Goal: Task Accomplishment & Management: Use online tool/utility

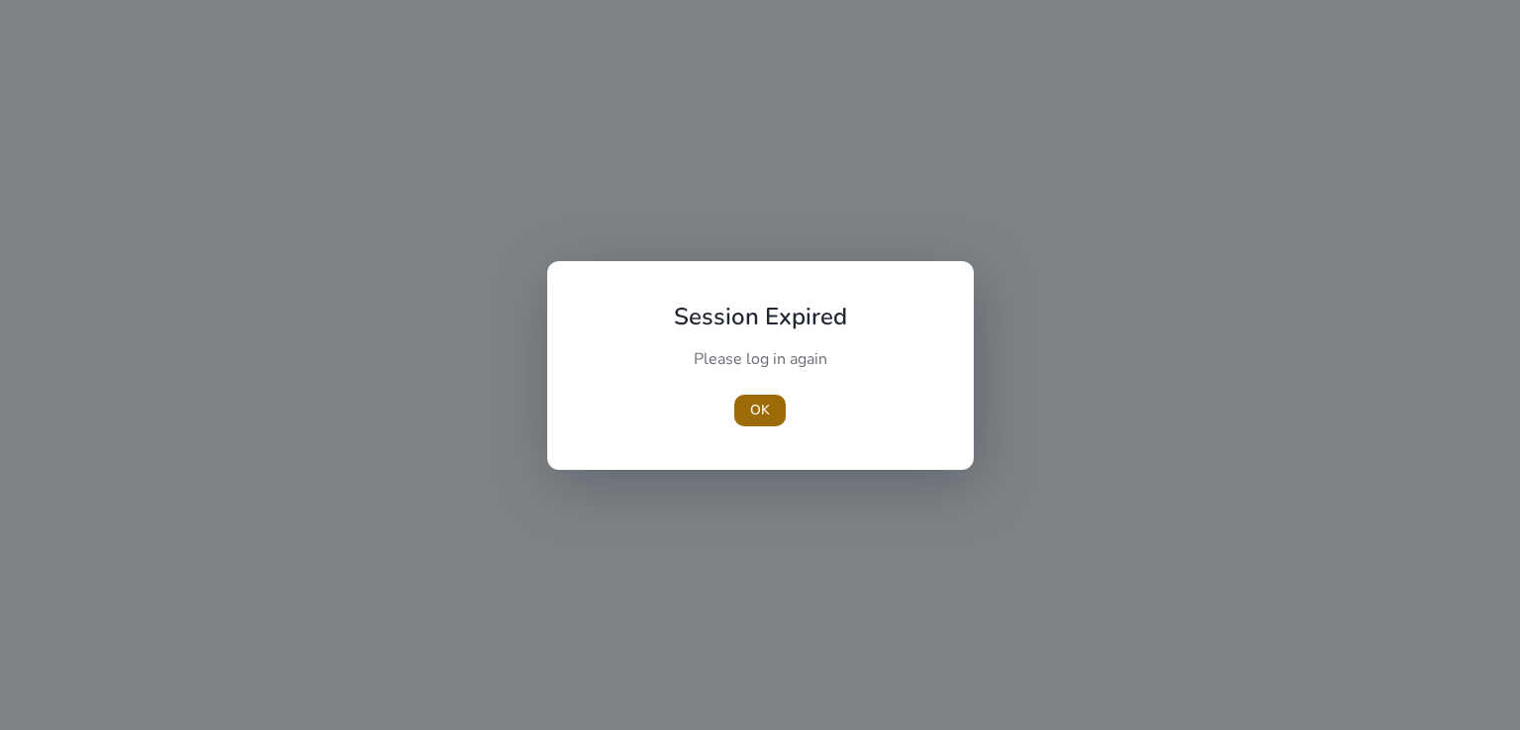
click at [760, 401] on span "OK" at bounding box center [760, 410] width 20 height 21
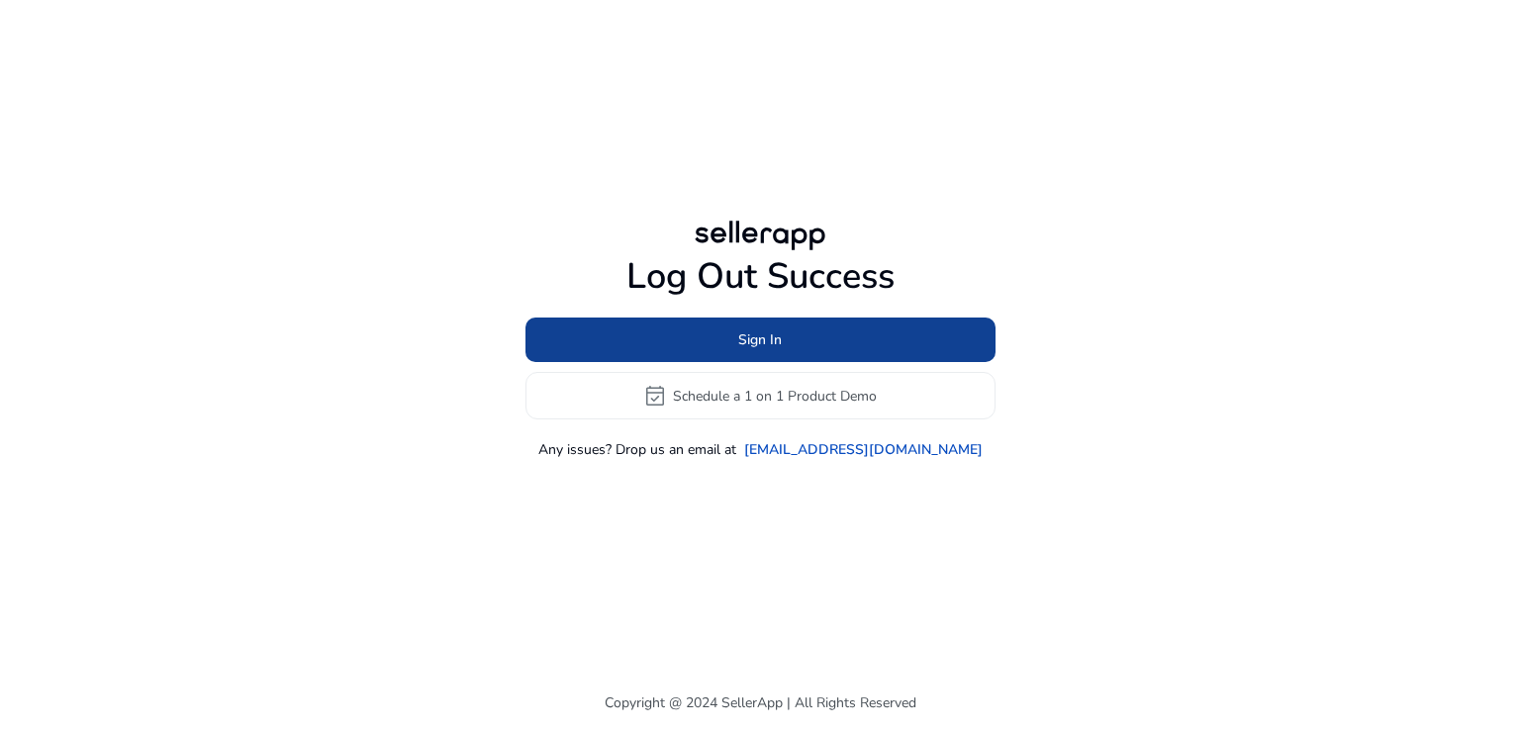
click at [793, 348] on span at bounding box center [760, 340] width 470 height 47
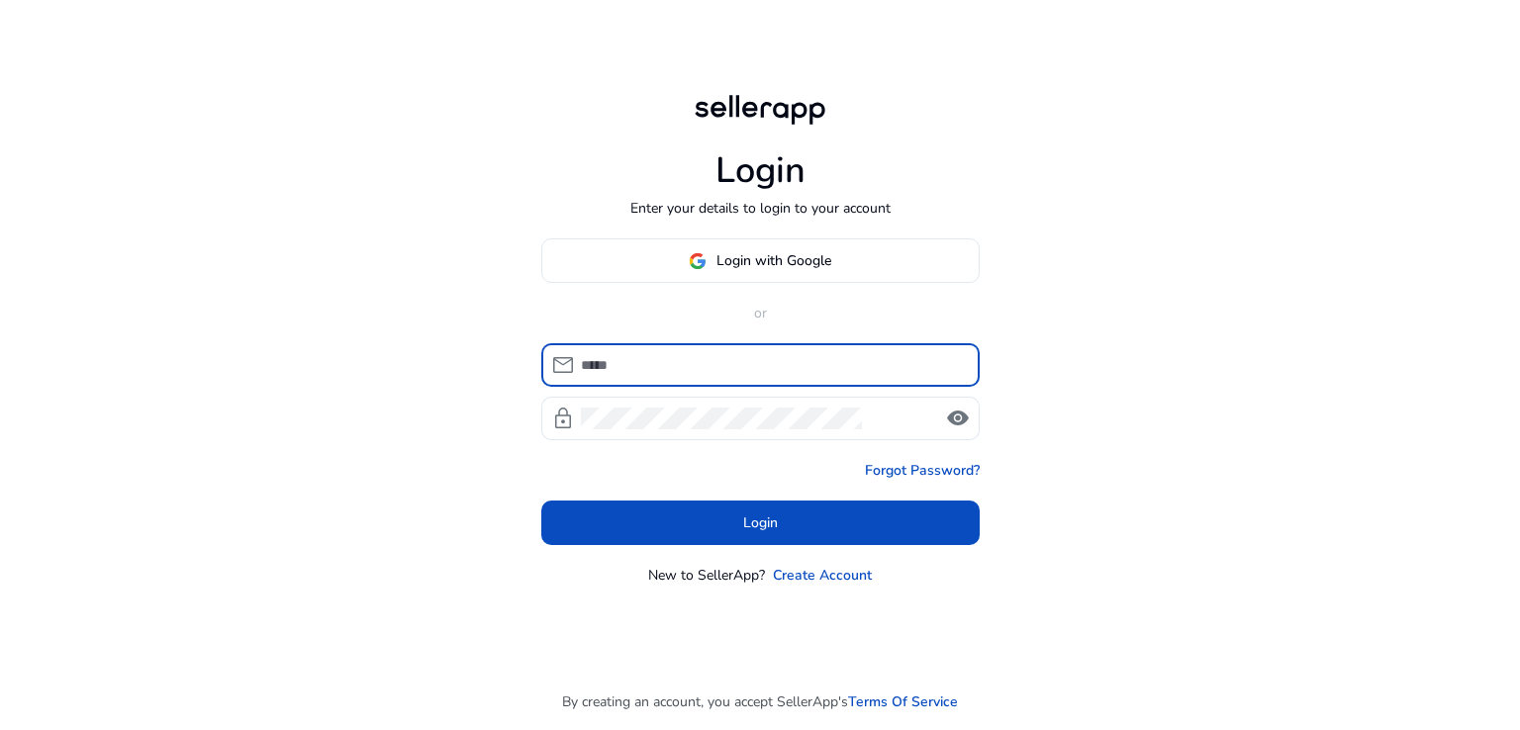
type input "**********"
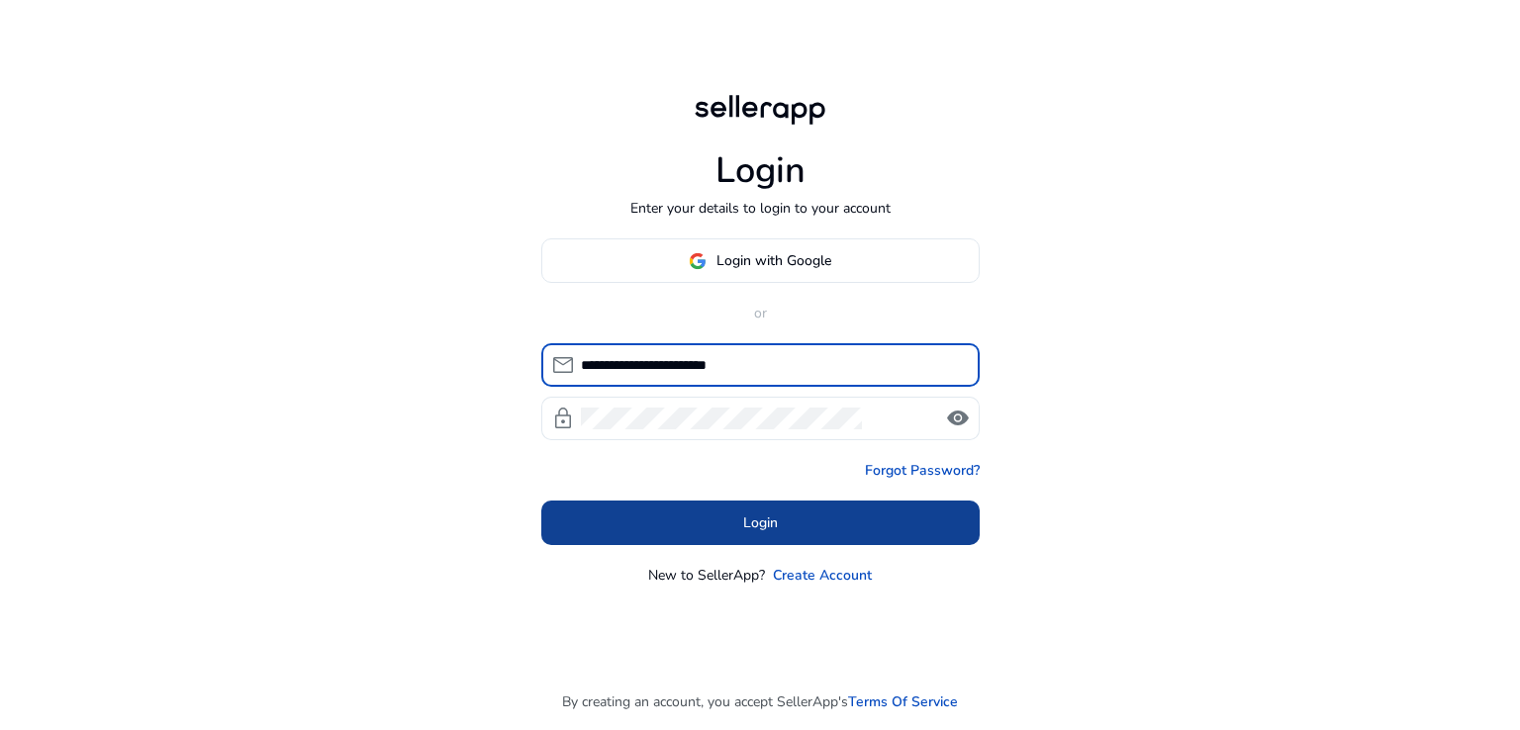
click at [786, 527] on span at bounding box center [760, 523] width 438 height 47
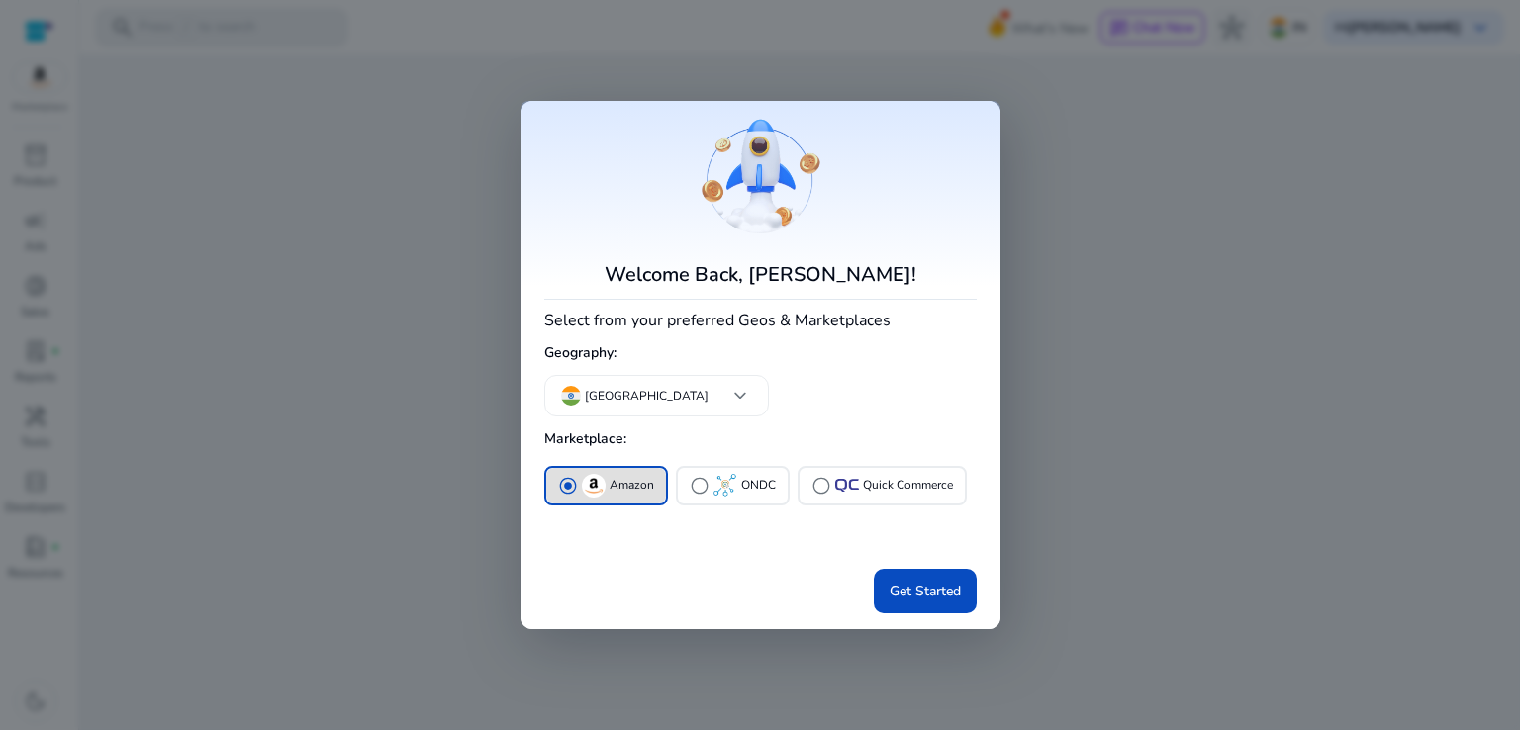
click at [938, 581] on span "Get Started" at bounding box center [925, 591] width 71 height 21
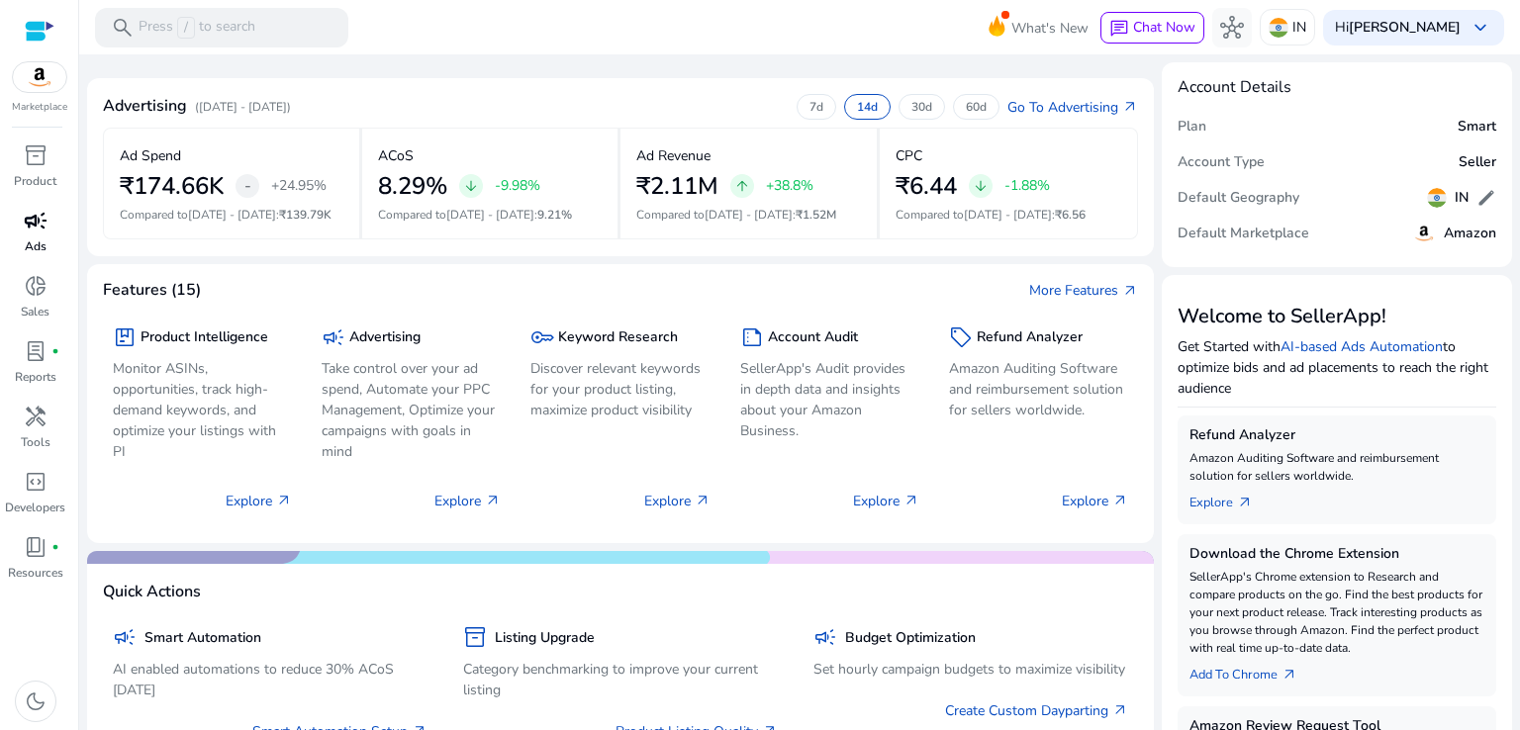
click at [36, 233] on span "campaign" at bounding box center [36, 221] width 24 height 24
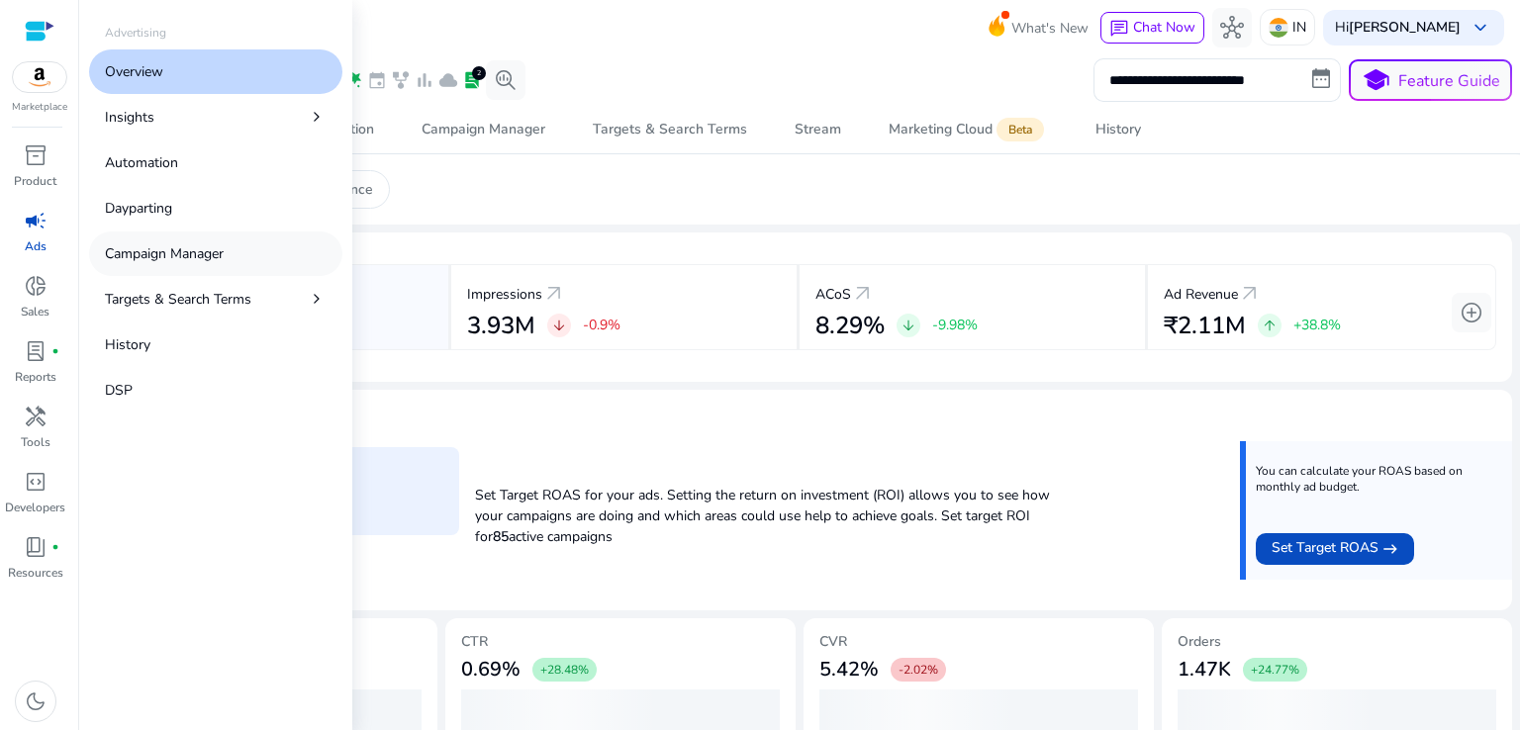
click at [237, 246] on link "Campaign Manager" at bounding box center [215, 254] width 253 height 45
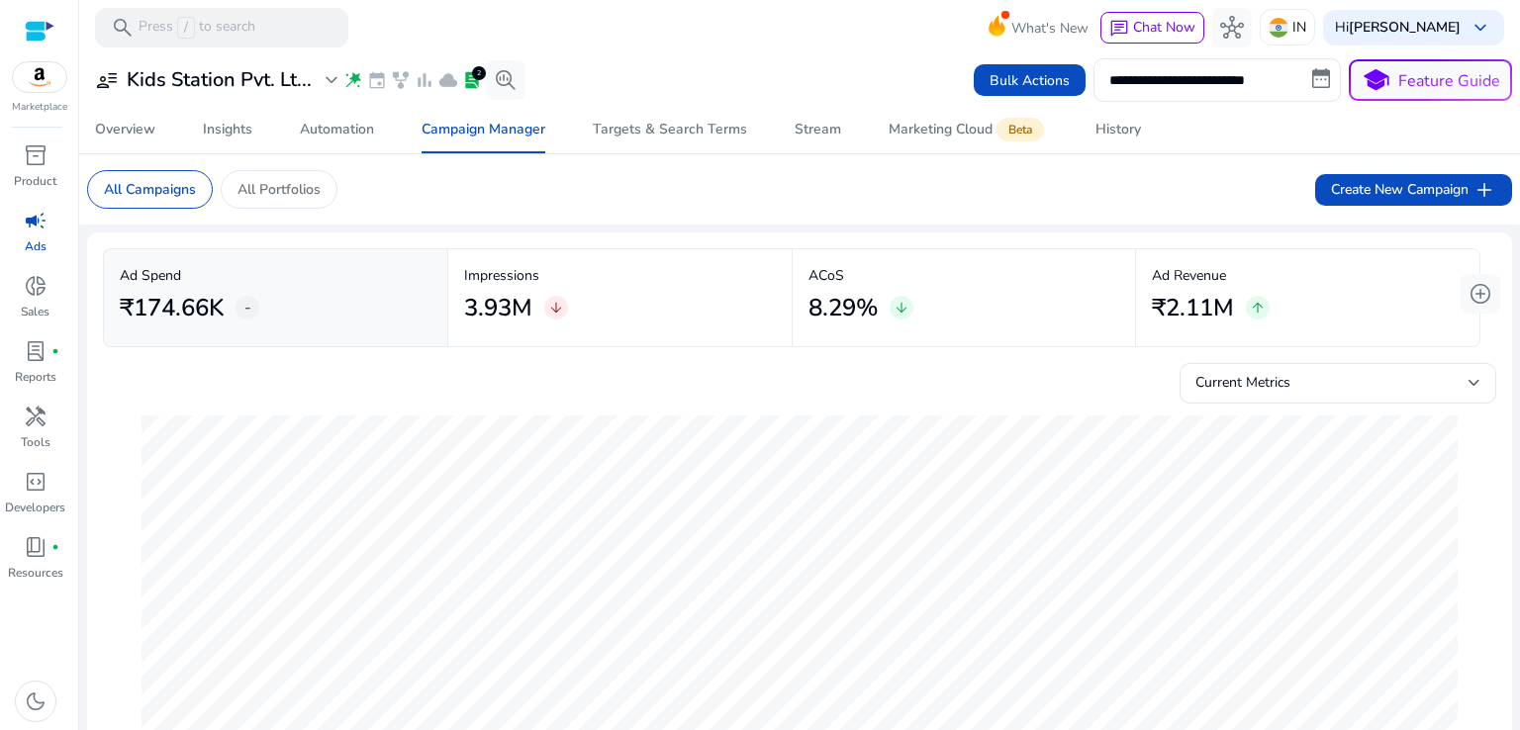
scroll to position [82, 0]
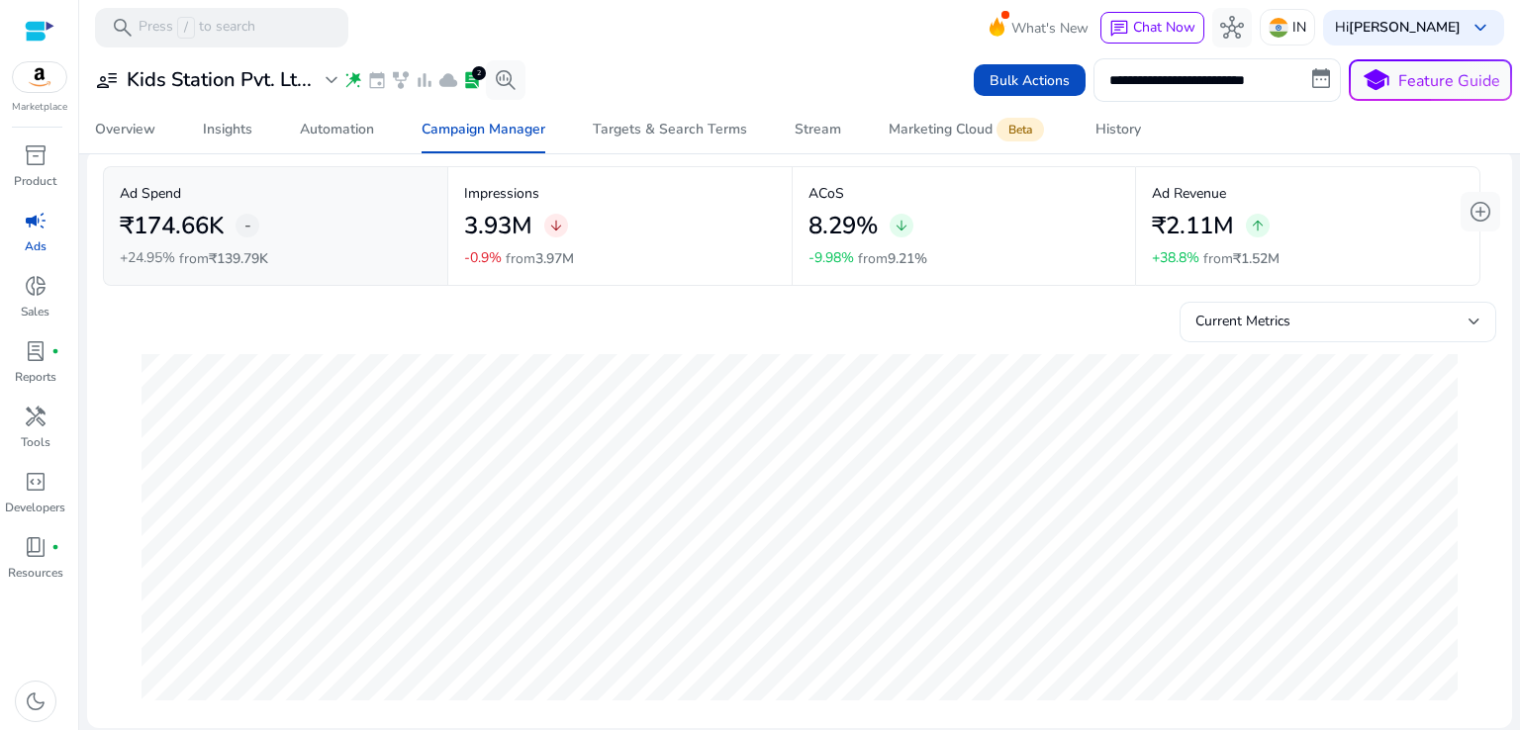
click at [1221, 327] on span "Current Metrics" at bounding box center [1242, 321] width 95 height 19
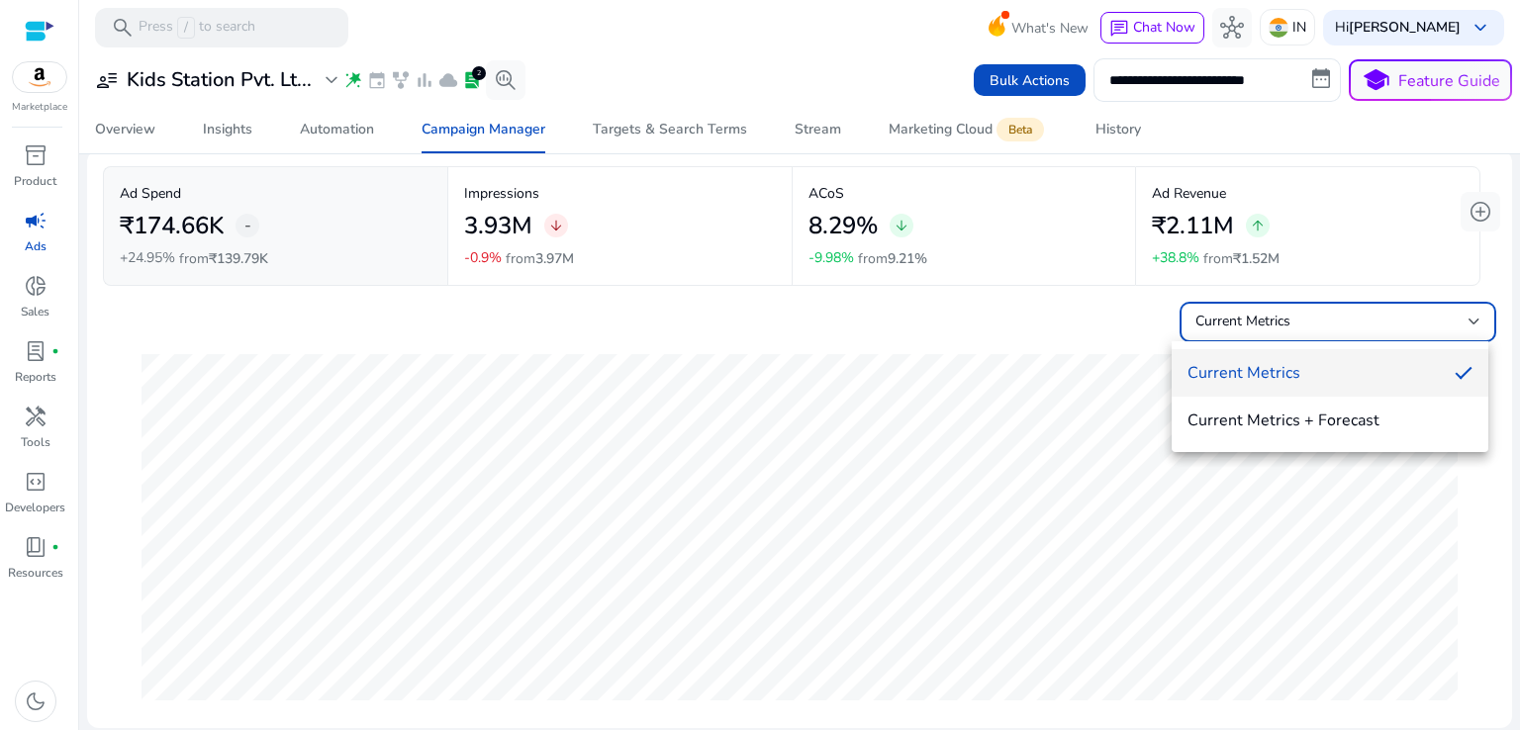
click at [1130, 298] on div at bounding box center [760, 365] width 1520 height 730
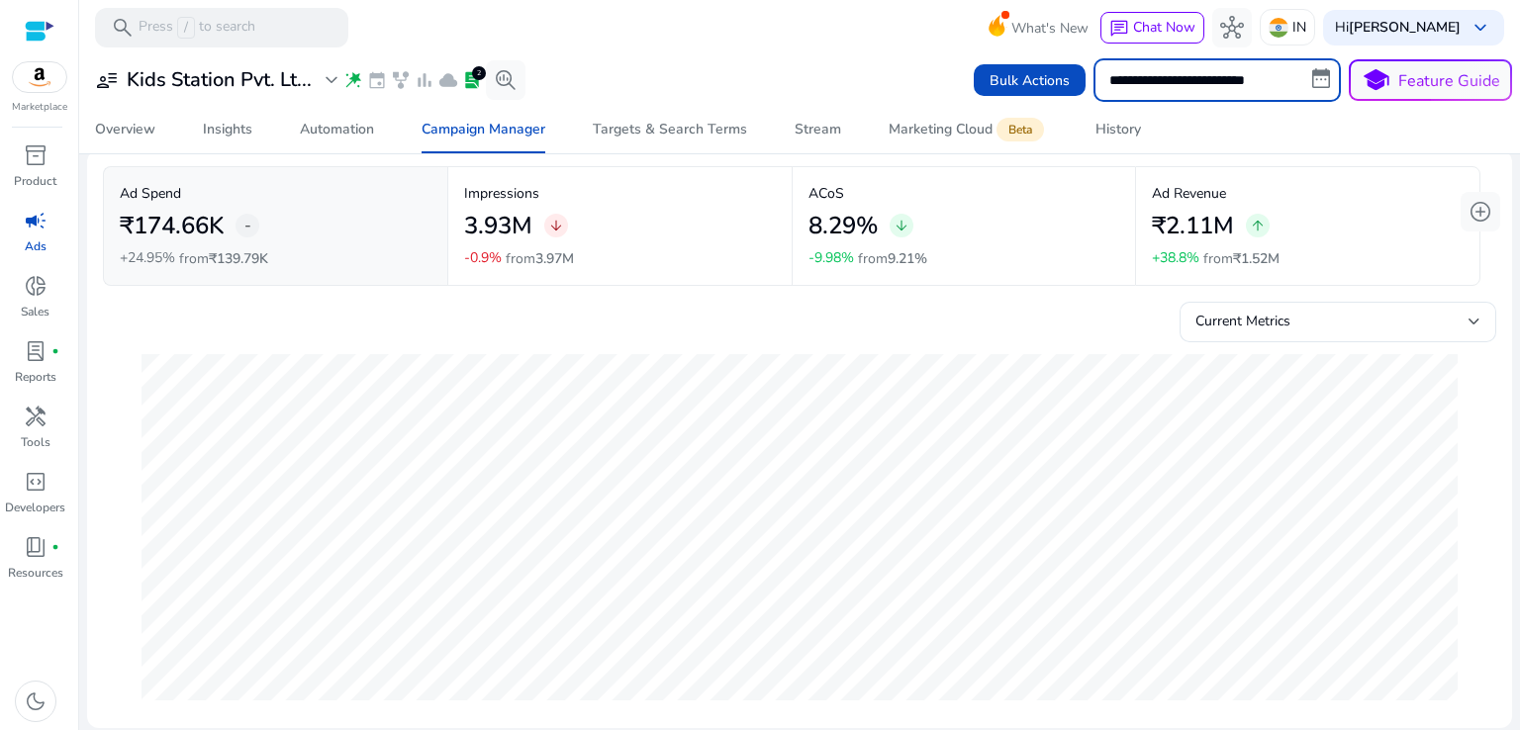
click at [1196, 97] on input "**********" at bounding box center [1216, 80] width 247 height 44
select select "*"
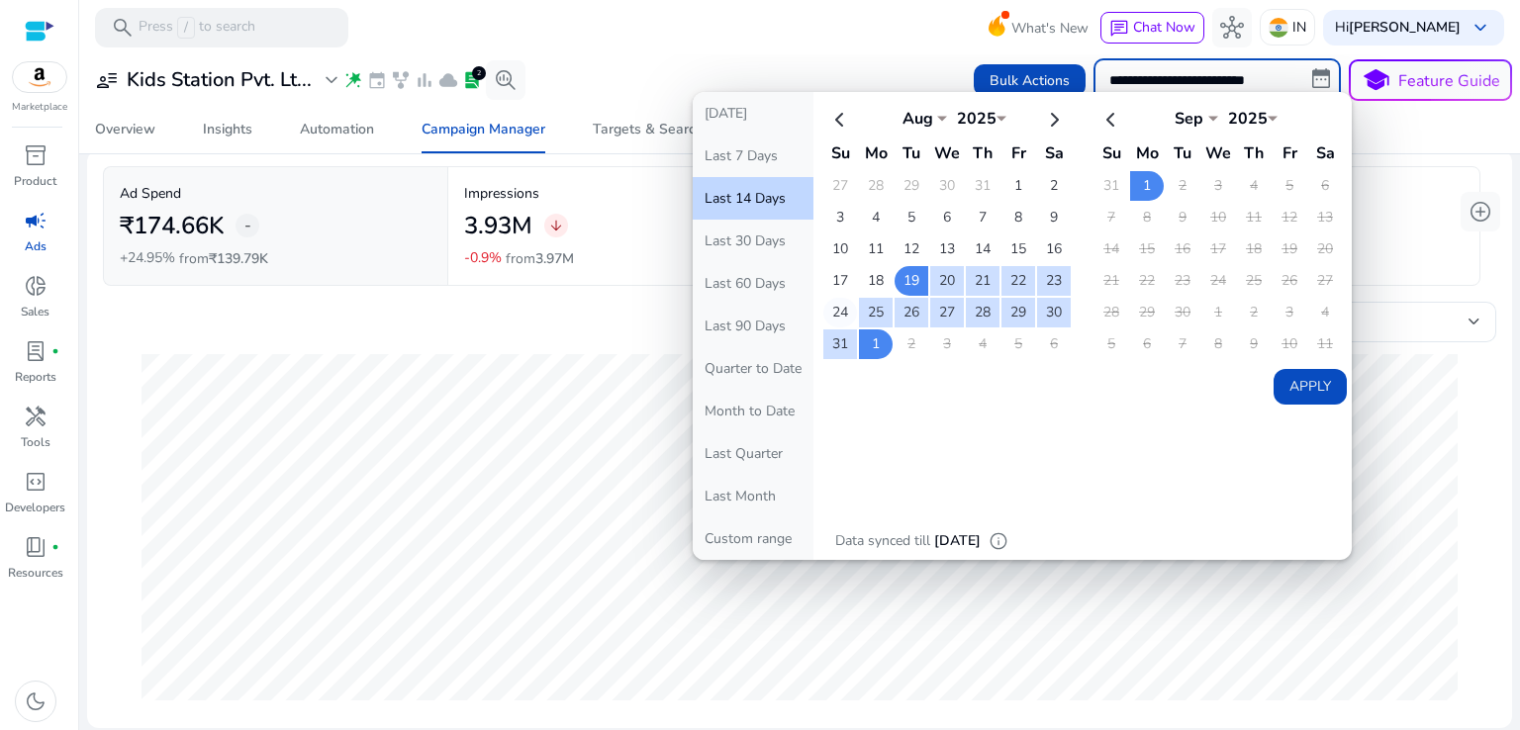
scroll to position [0, 0]
click at [859, 313] on td "25" at bounding box center [876, 313] width 34 height 30
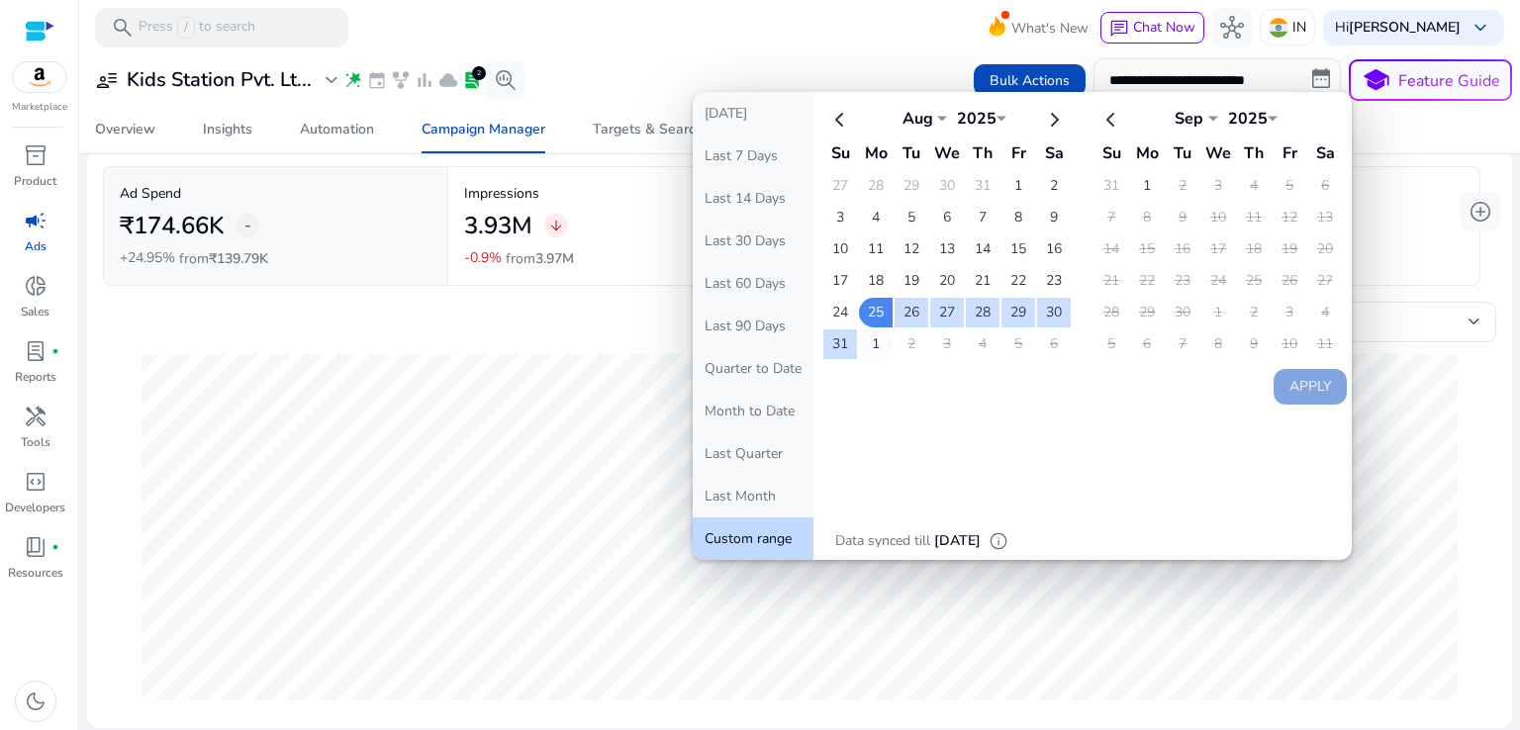
click at [866, 348] on td "1" at bounding box center [876, 345] width 34 height 30
click at [1294, 383] on button "Apply" at bounding box center [1310, 387] width 73 height 36
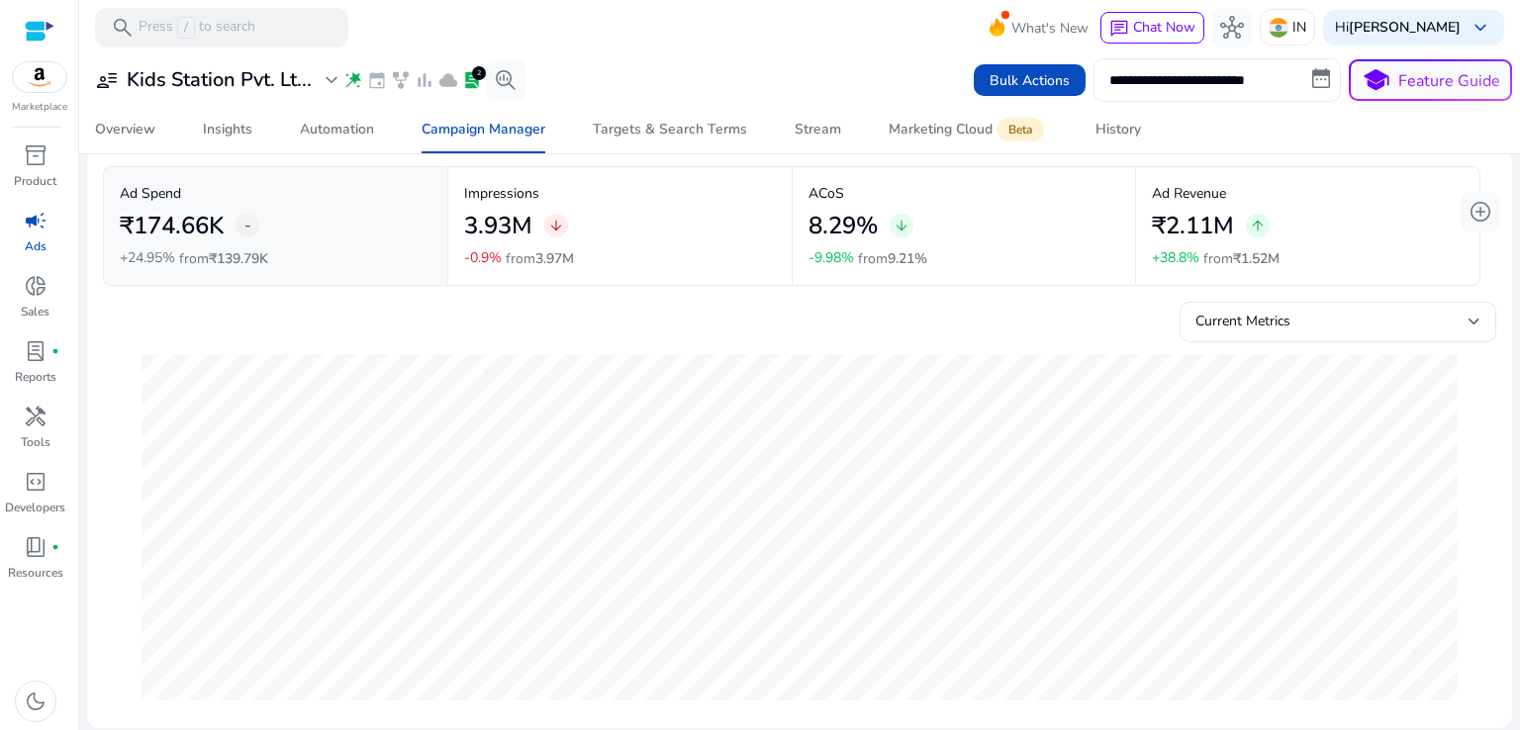
type input "**********"
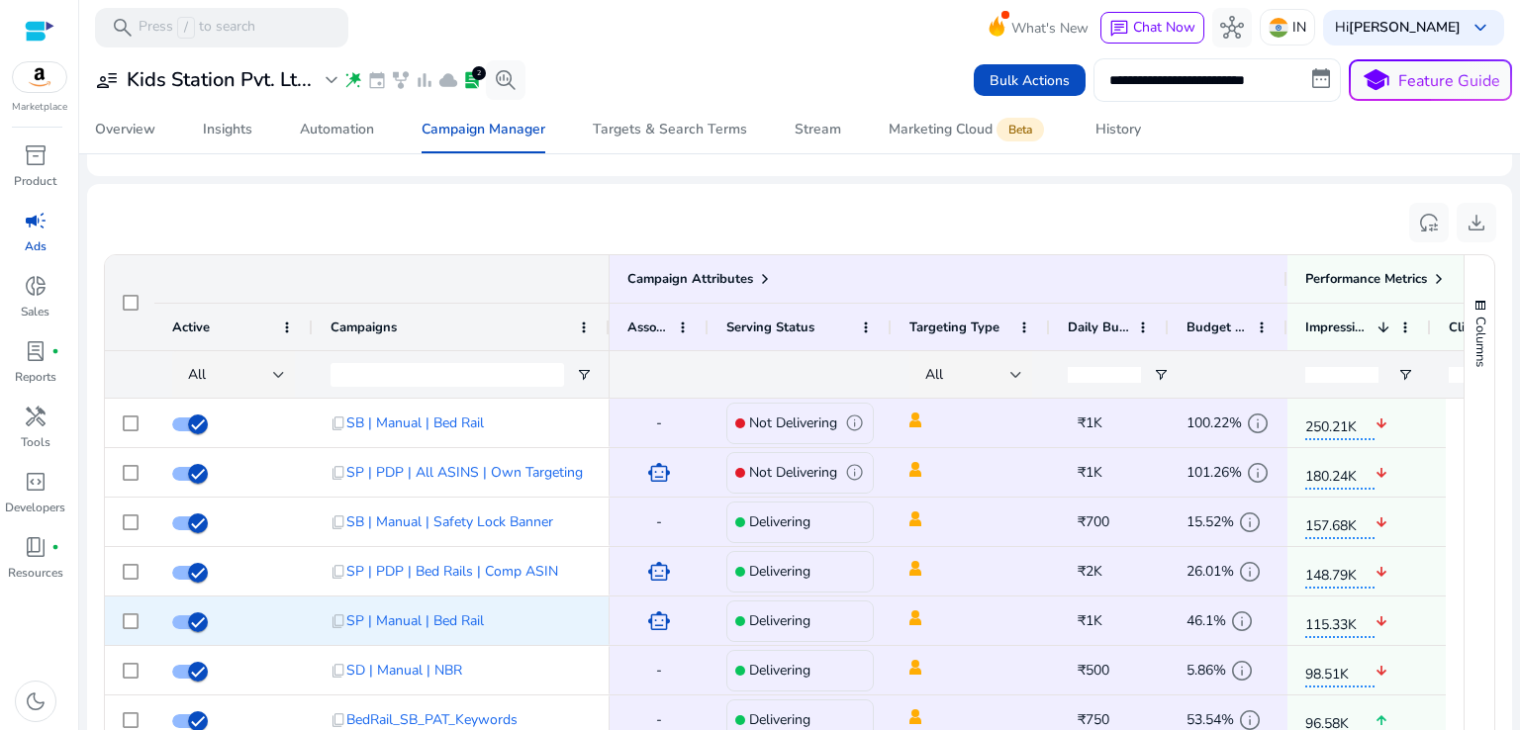
scroll to position [1338, 0]
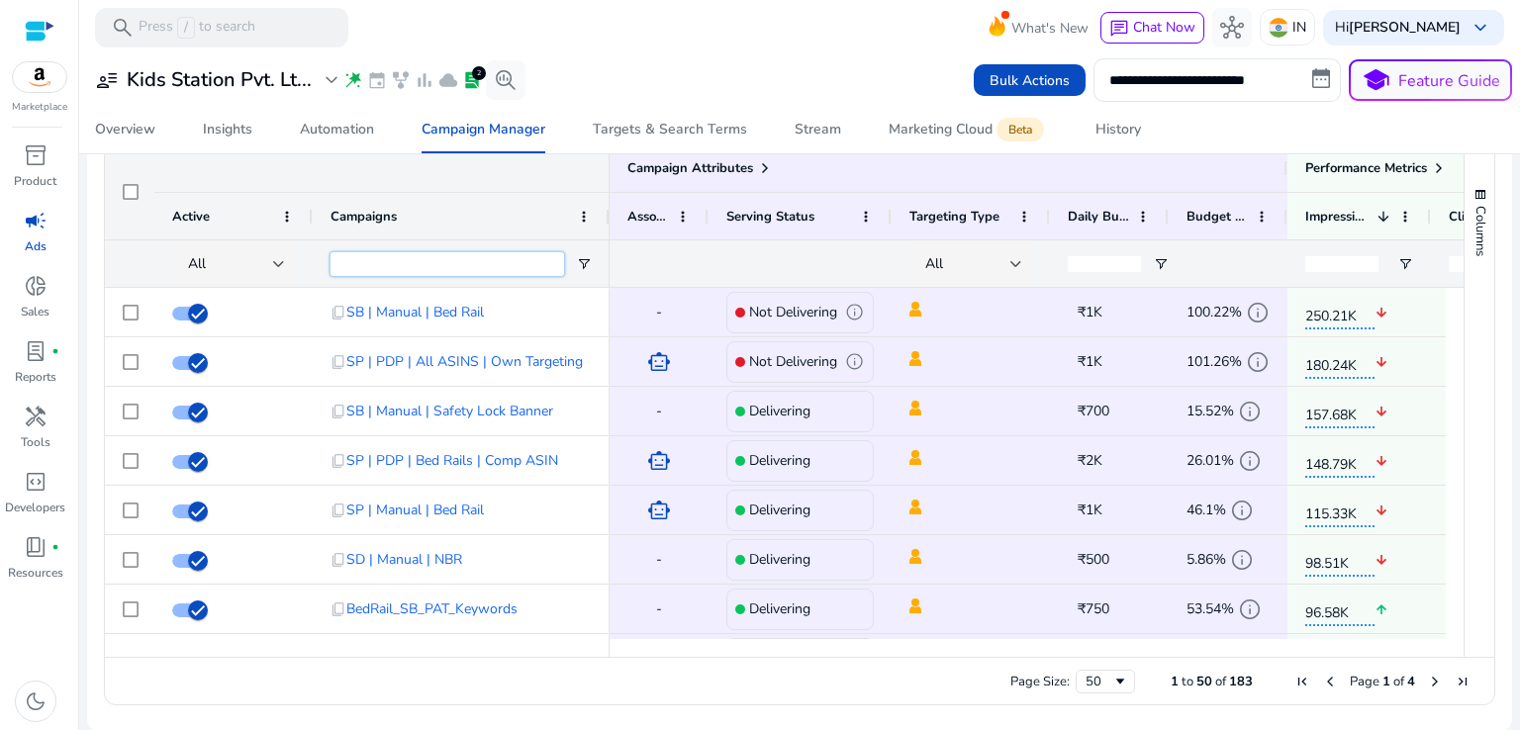
click at [455, 267] on input "Campaigns Filter Input" at bounding box center [448, 264] width 234 height 24
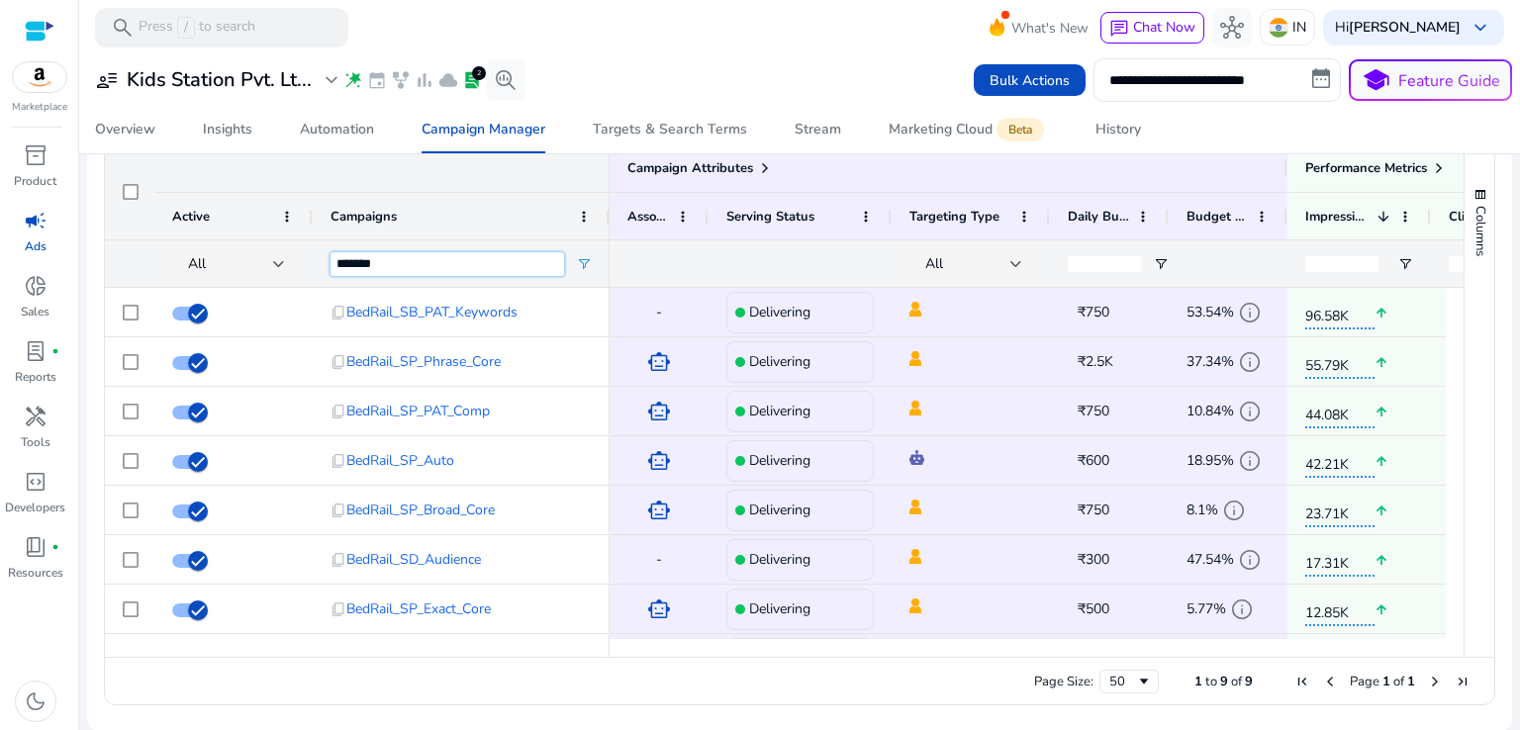
scroll to position [0, 0]
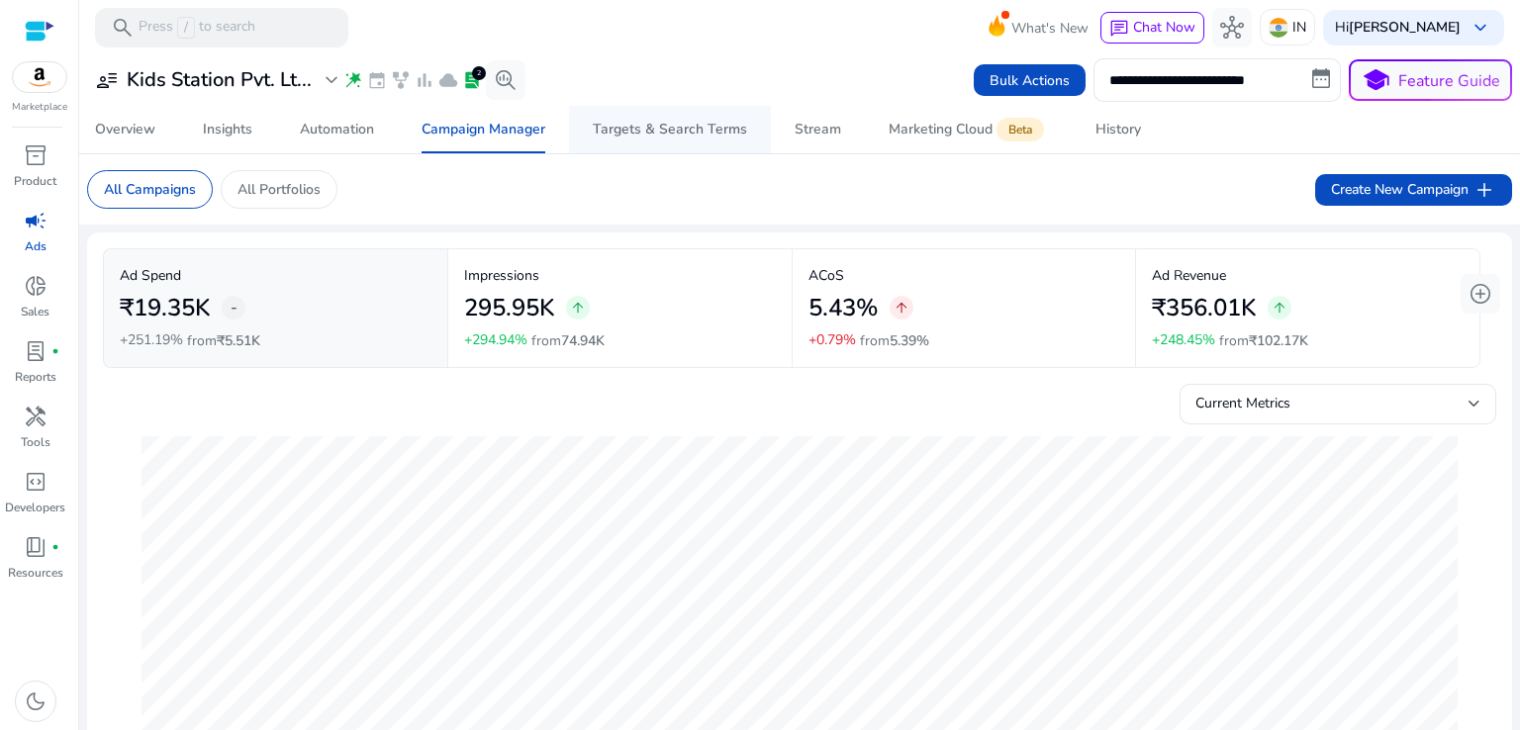
type input "*******"
click at [689, 133] on div "Targets & Search Terms" at bounding box center [670, 130] width 154 height 14
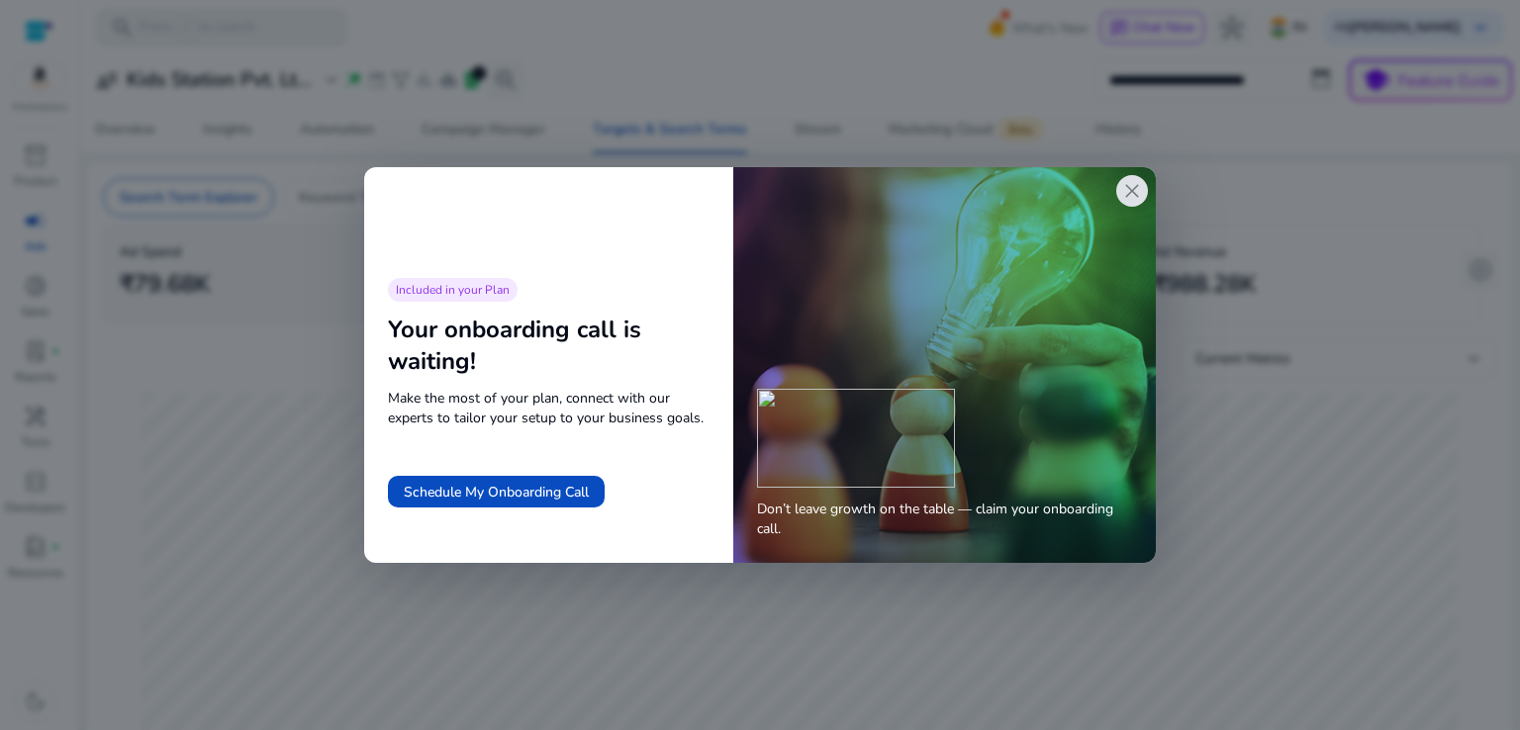
click at [1136, 187] on span "close" at bounding box center [1132, 191] width 24 height 24
